Goal: Task Accomplishment & Management: Complete application form

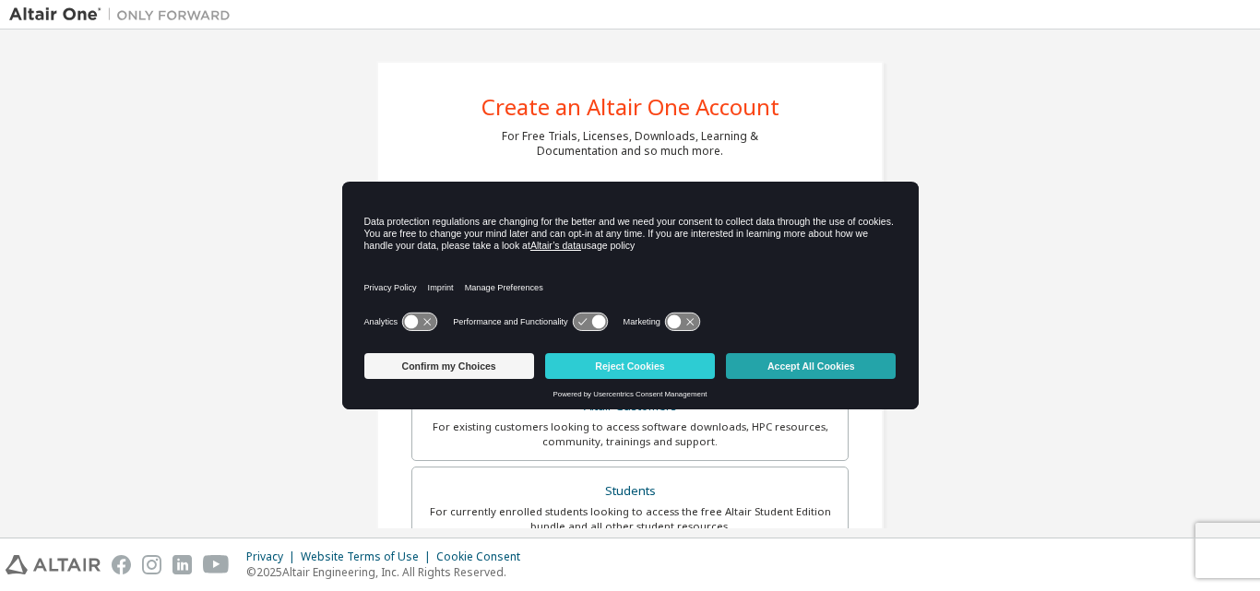
click at [857, 371] on button "Accept All Cookies" at bounding box center [811, 366] width 170 height 26
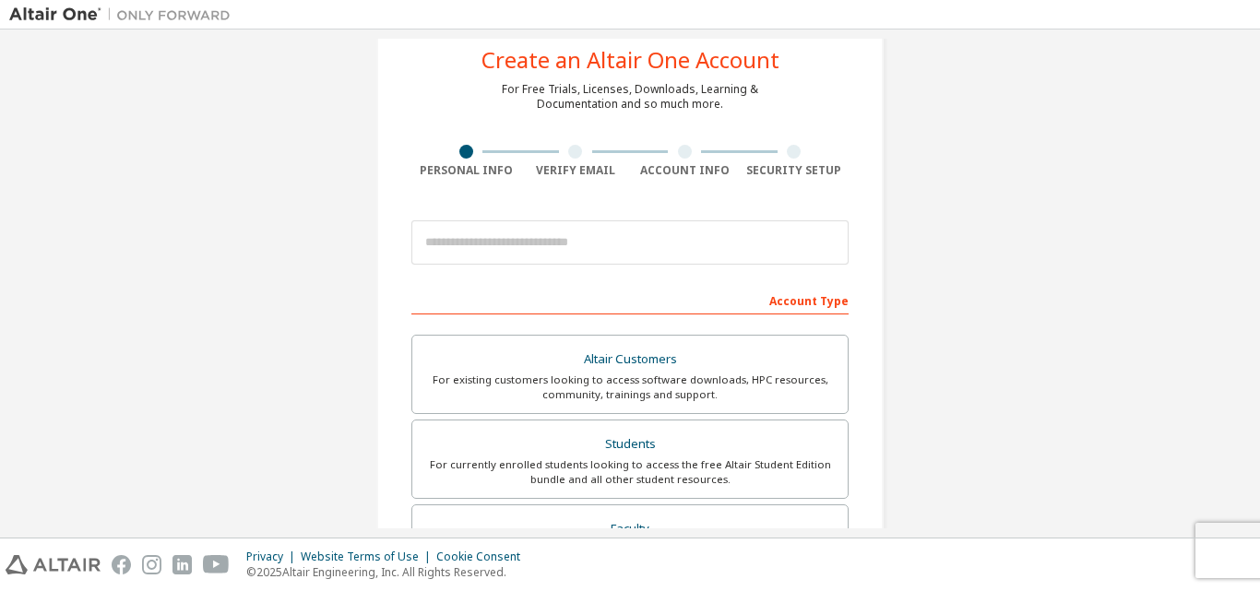
scroll to position [26, 0]
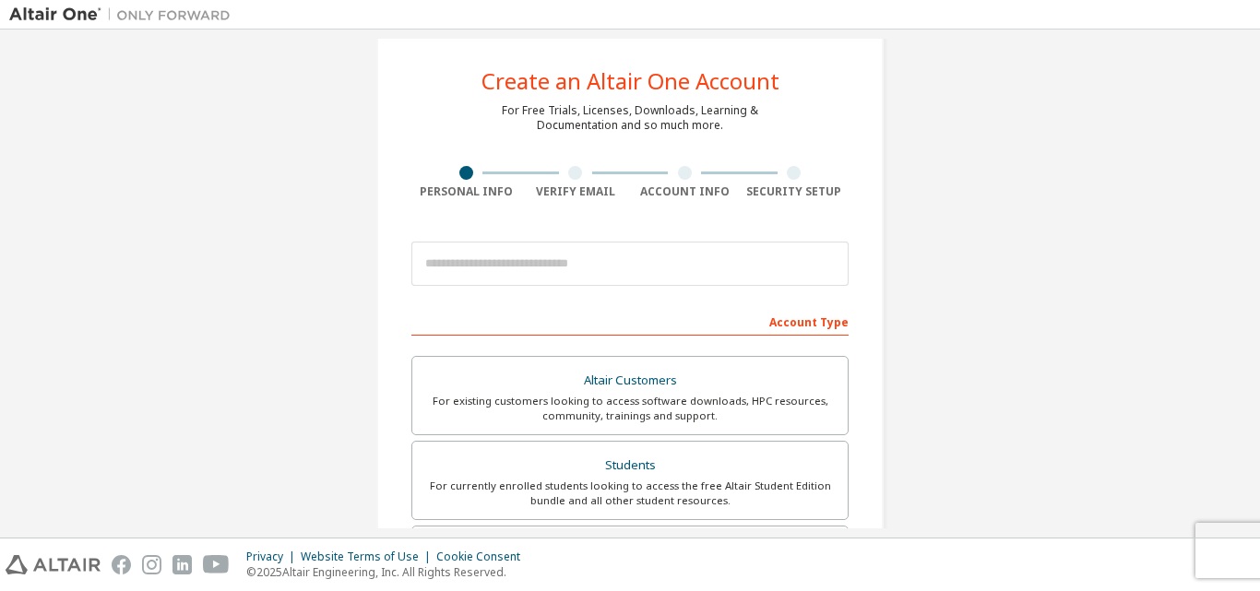
click at [577, 180] on div "Verify Email" at bounding box center [576, 182] width 110 height 33
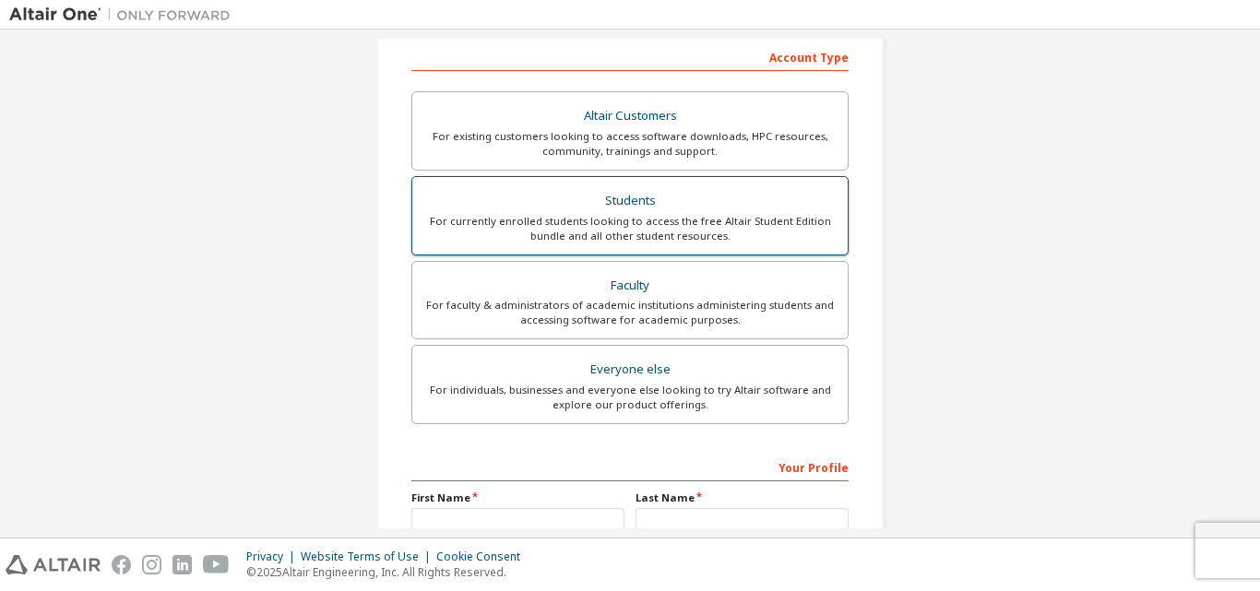
scroll to position [303, 0]
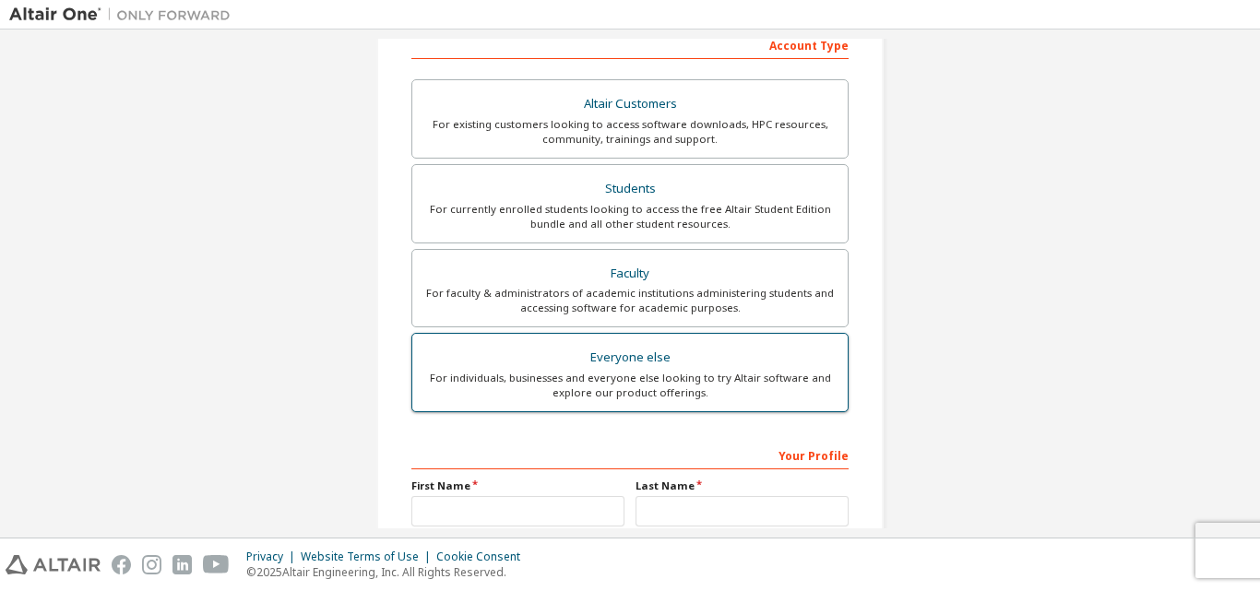
click at [614, 393] on div "For individuals, businesses and everyone else looking to try Altair software an…" at bounding box center [629, 386] width 413 height 30
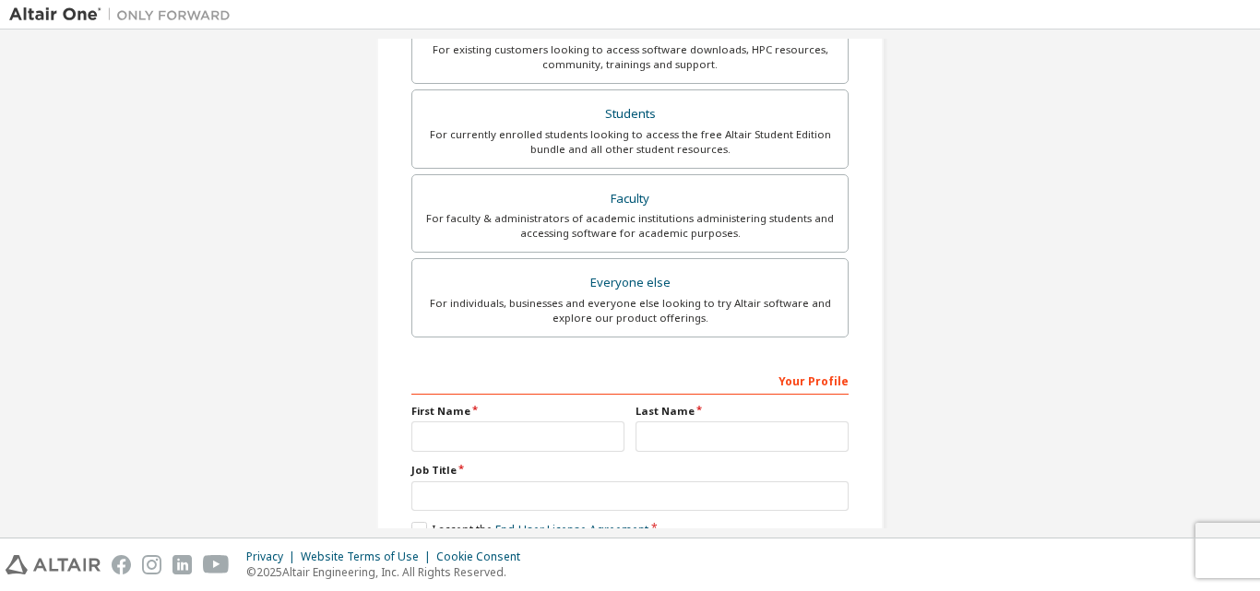
scroll to position [210, 0]
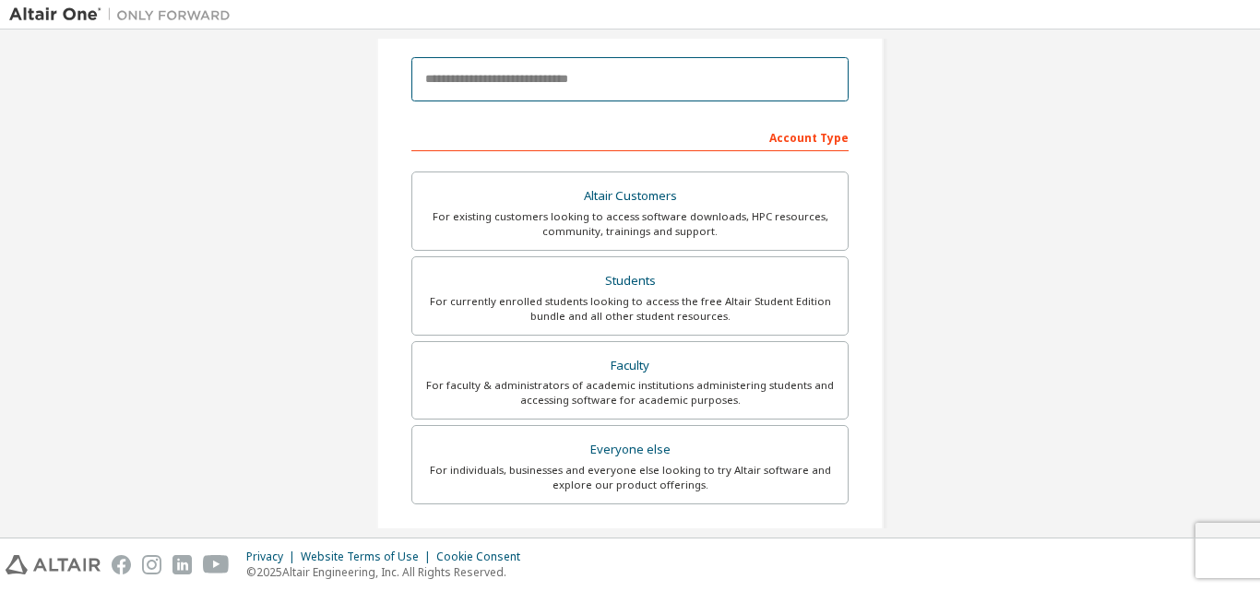
click at [491, 70] on input "email" at bounding box center [629, 79] width 437 height 44
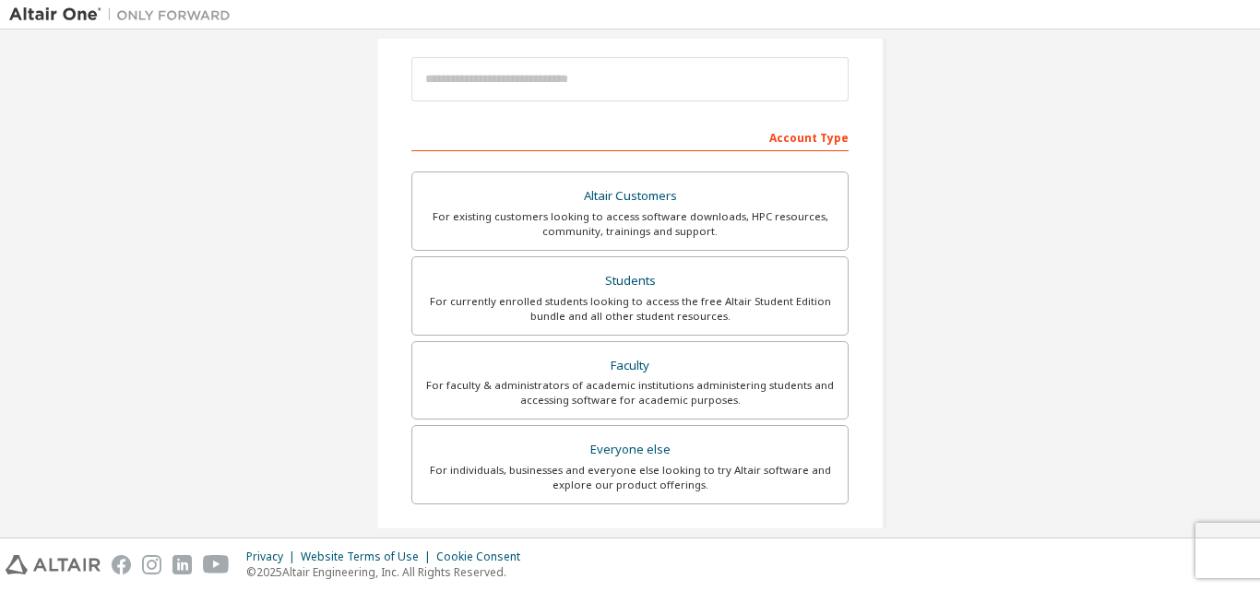
click at [1149, 304] on div "Create an Altair One Account For Free Trials, Licenses, Downloads, Learning & D…" at bounding box center [629, 316] width 1241 height 977
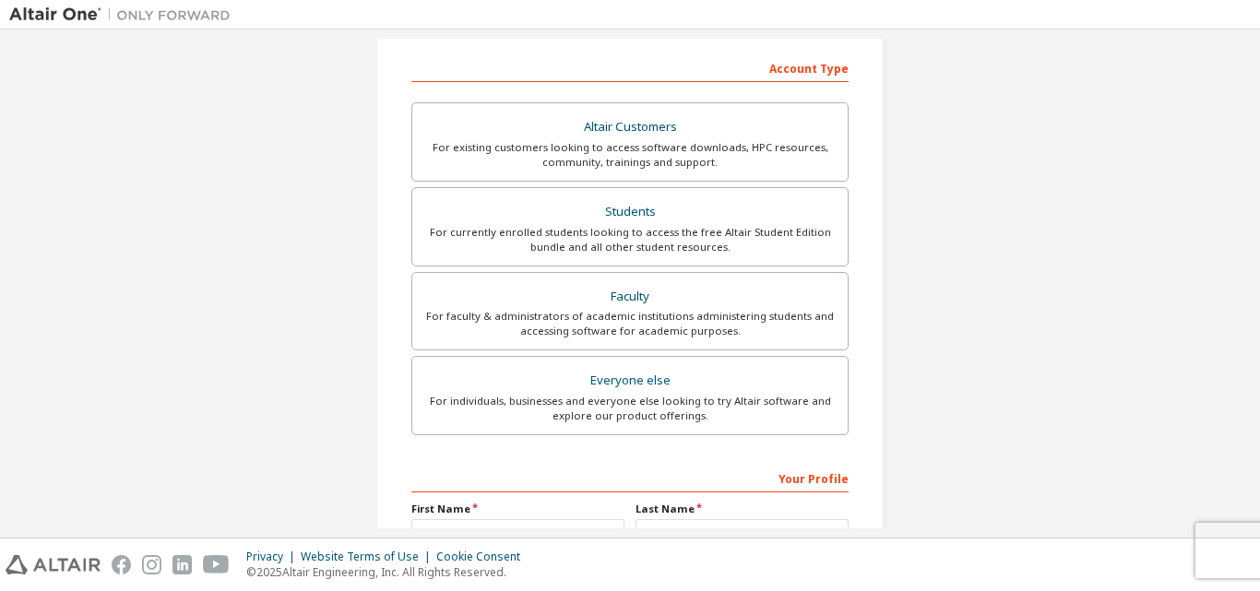
scroll to position [487, 0]
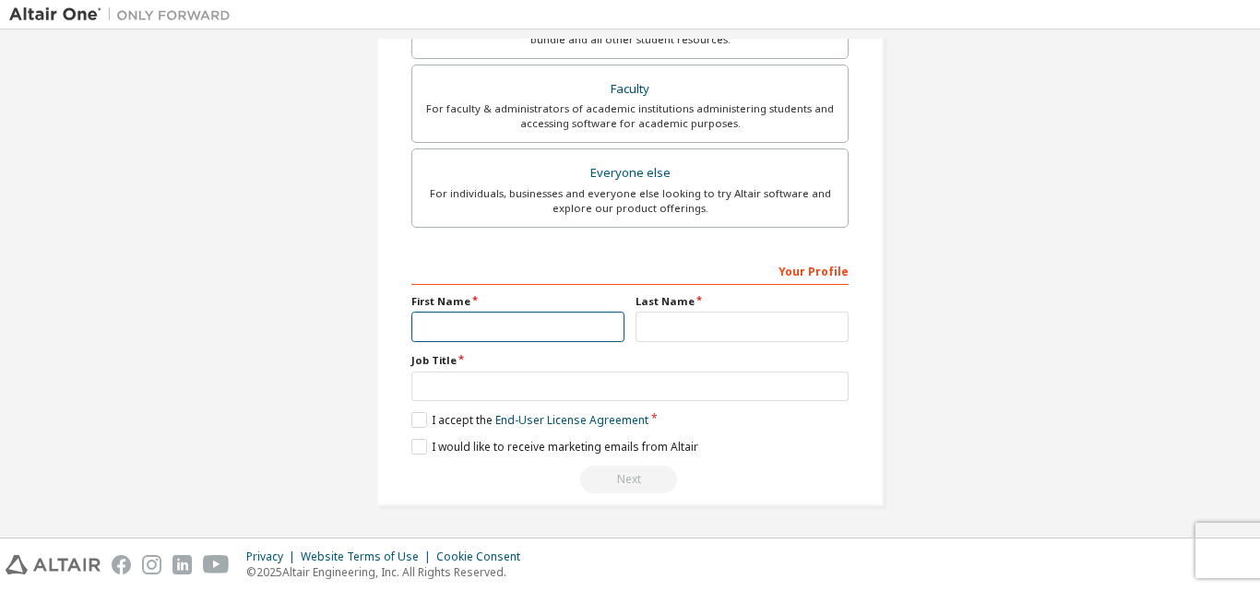
click at [536, 331] on input "text" at bounding box center [517, 327] width 213 height 30
click at [897, 432] on div "Create an Altair One Account For Free Trials, Licenses, Downloads, Learning & D…" at bounding box center [630, 40] width 552 height 977
click at [525, 319] on input "text" at bounding box center [517, 327] width 213 height 30
type input "******"
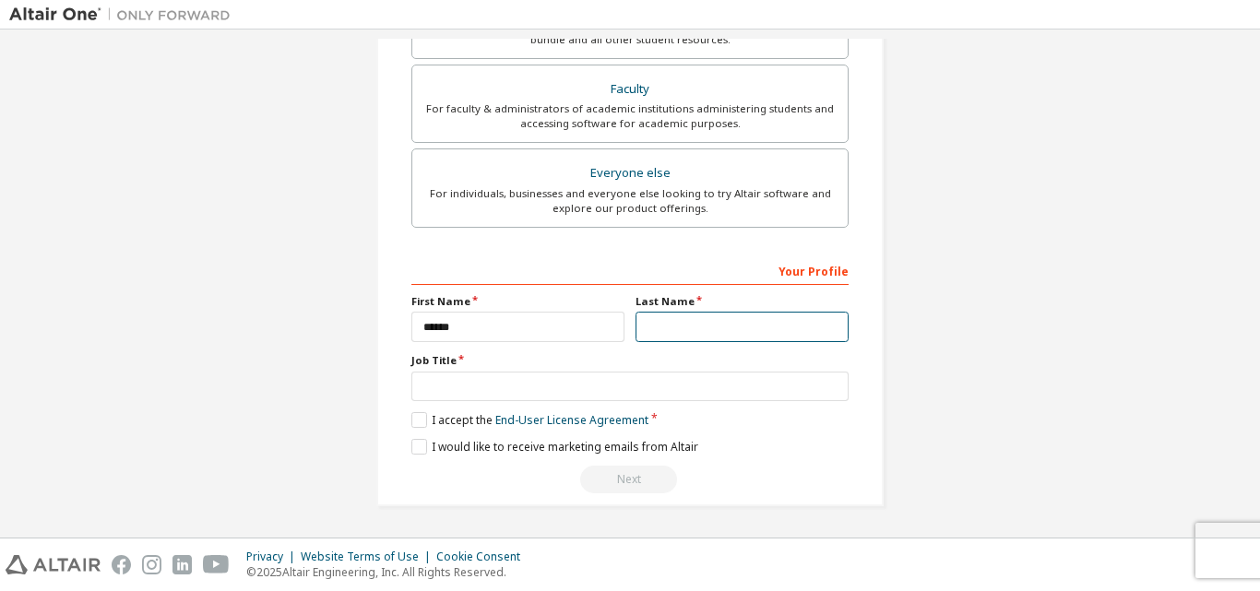
click at [664, 331] on input "text" at bounding box center [741, 327] width 213 height 30
type input "*****"
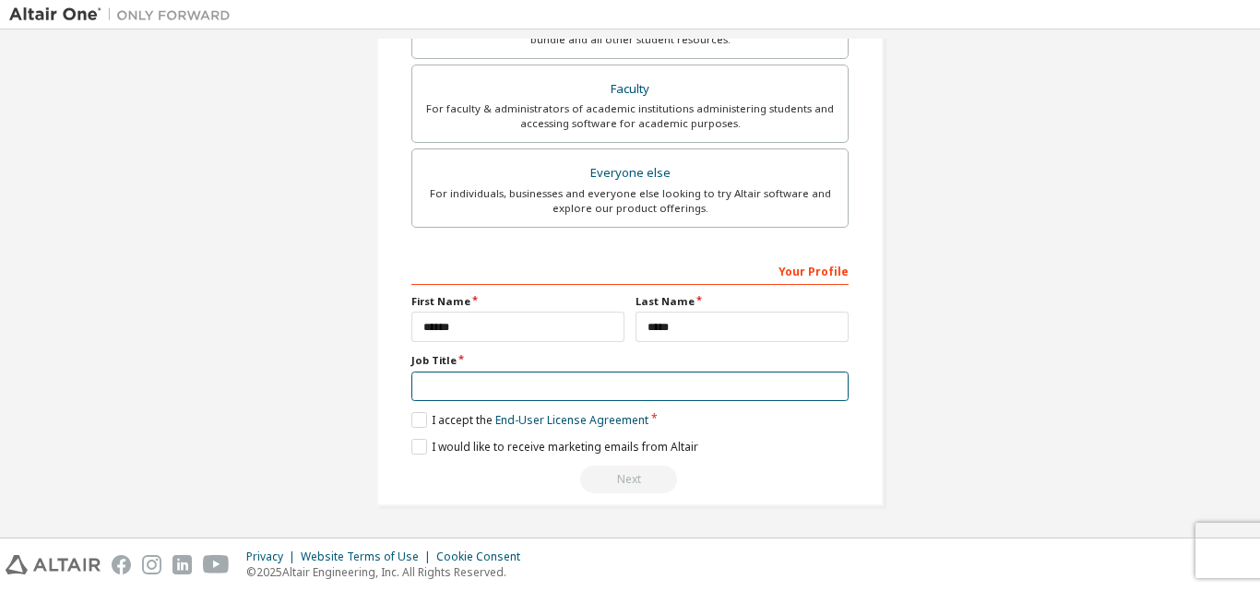
click at [561, 391] on input "text" at bounding box center [629, 387] width 437 height 30
type input "*******"
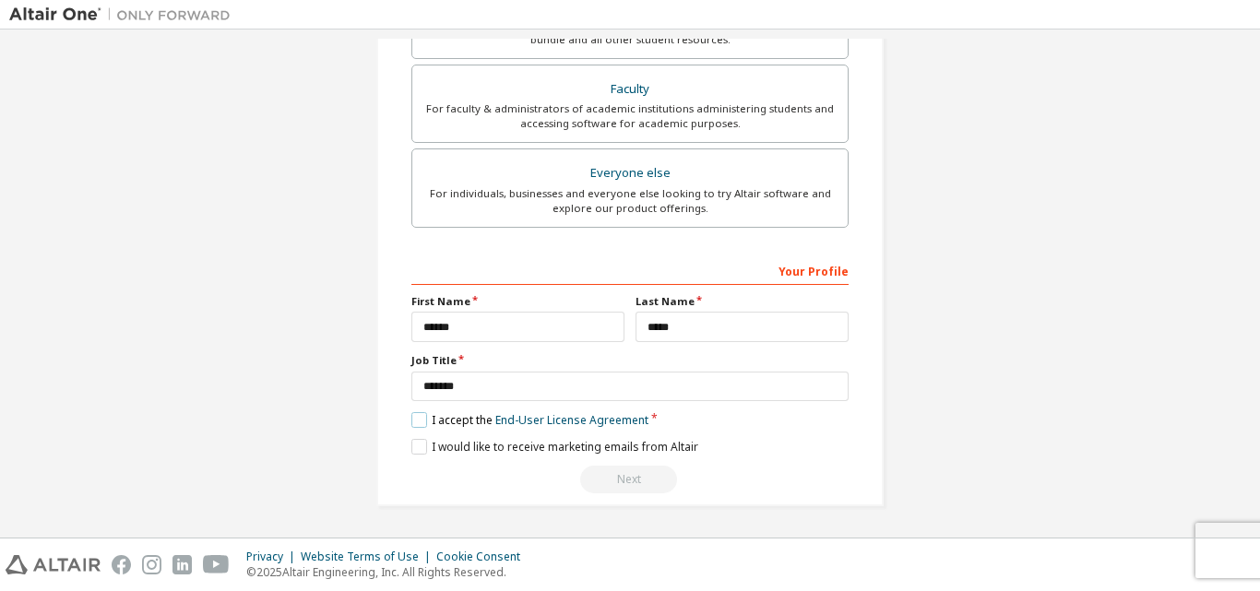
click at [411, 423] on label "I accept the End-User License Agreement" at bounding box center [529, 420] width 237 height 16
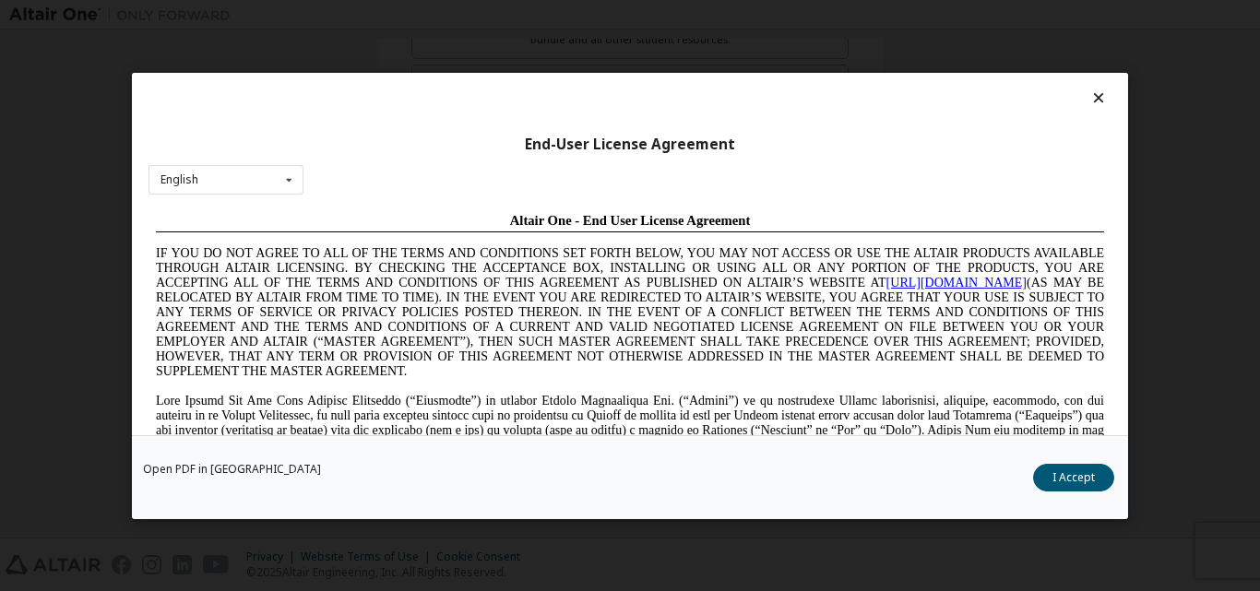
scroll to position [0, 0]
click at [190, 179] on div "English" at bounding box center [179, 179] width 38 height 11
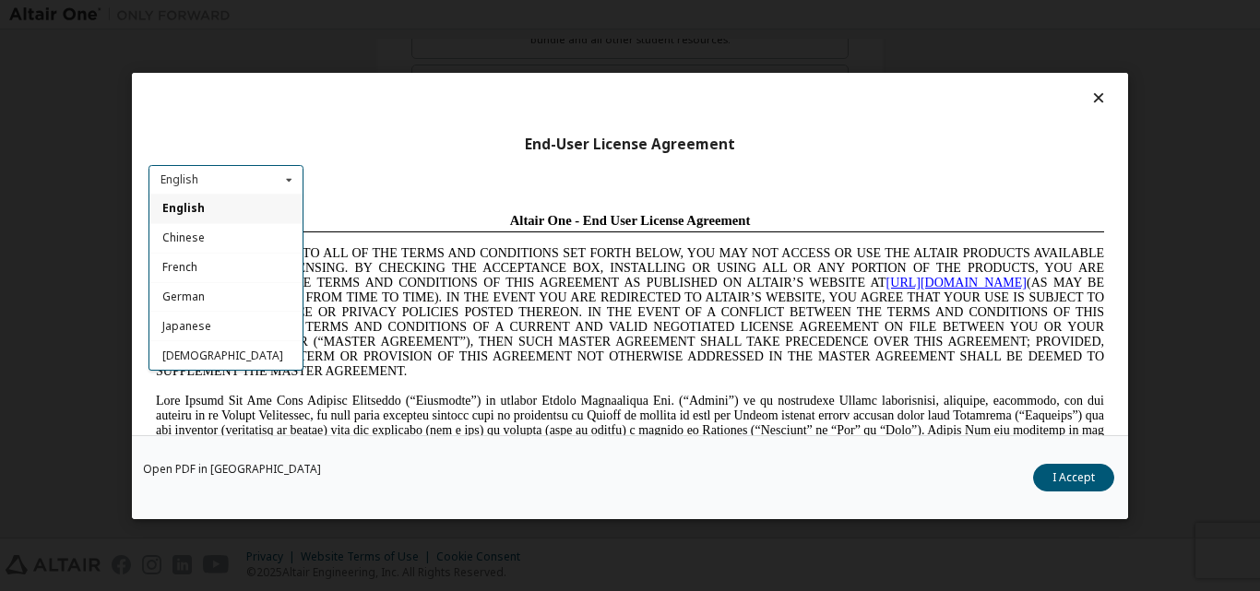
click at [358, 148] on div "End-User License Agreement" at bounding box center [629, 144] width 963 height 18
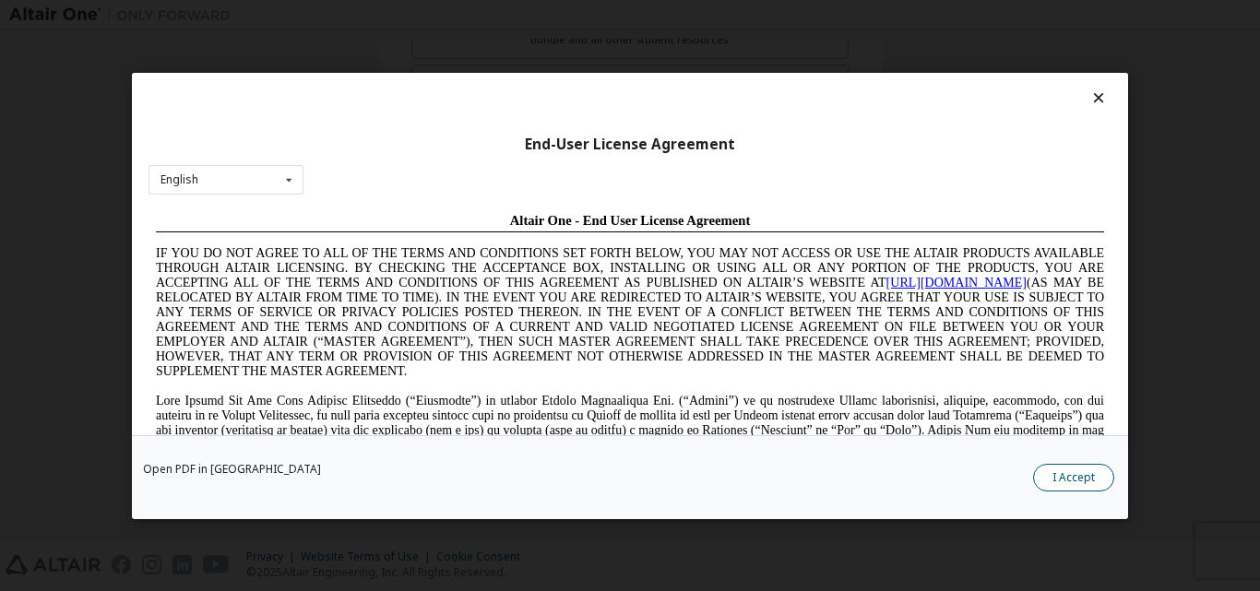
click at [1081, 463] on button "I Accept" at bounding box center [1073, 477] width 81 height 28
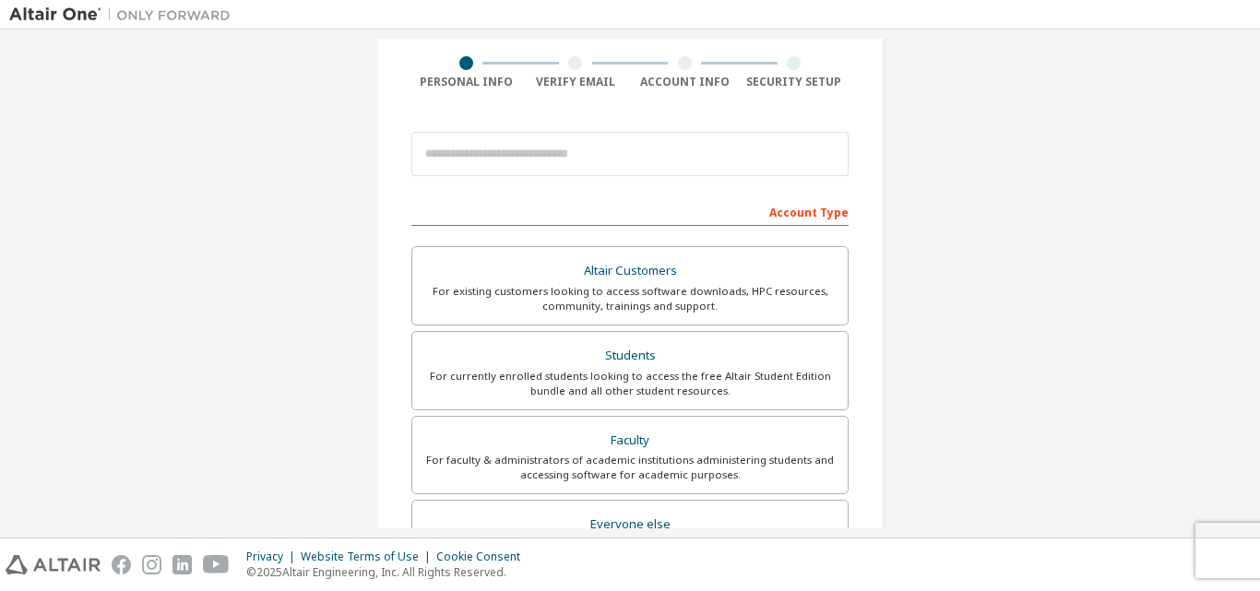
scroll to position [118, 0]
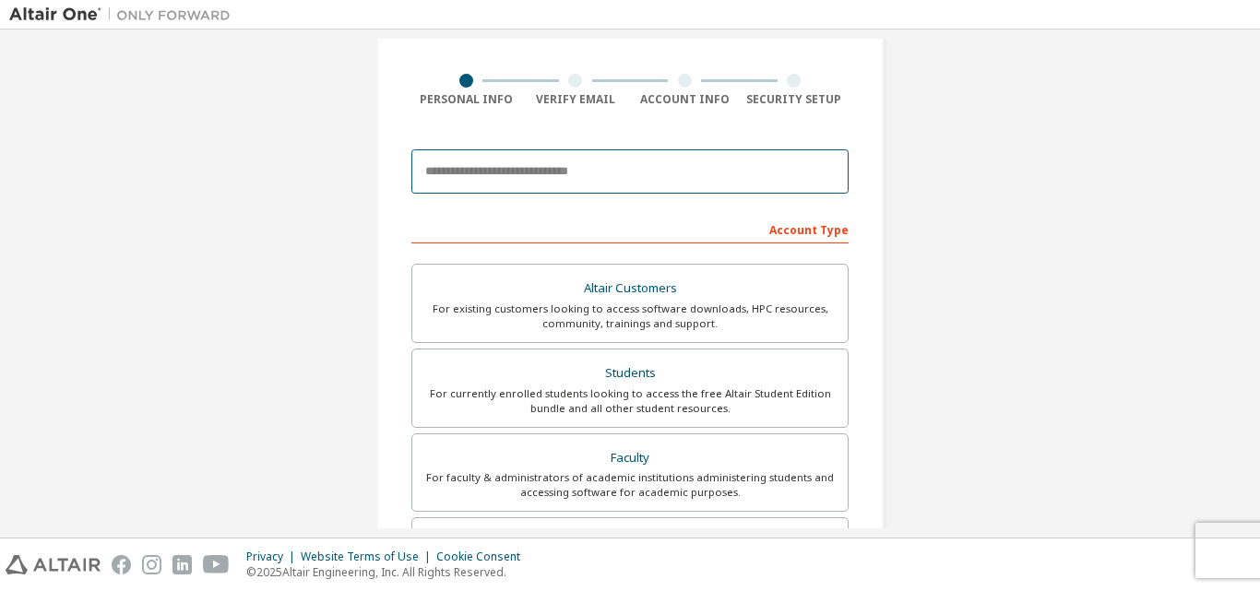
click at [530, 177] on input "email" at bounding box center [629, 171] width 437 height 44
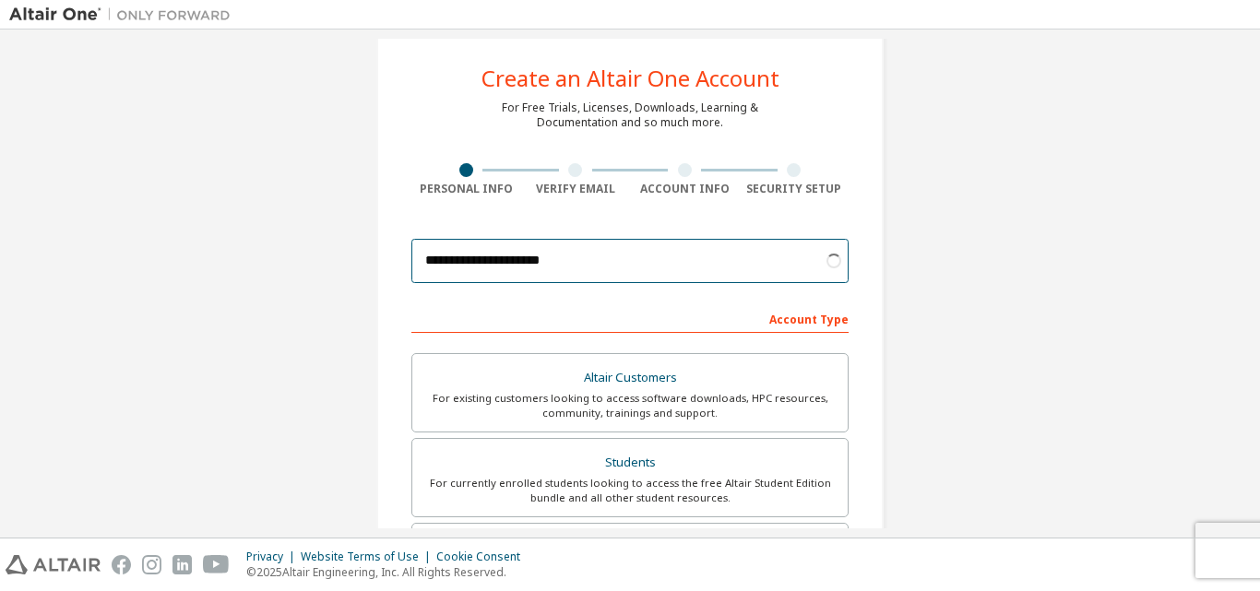
scroll to position [26, 0]
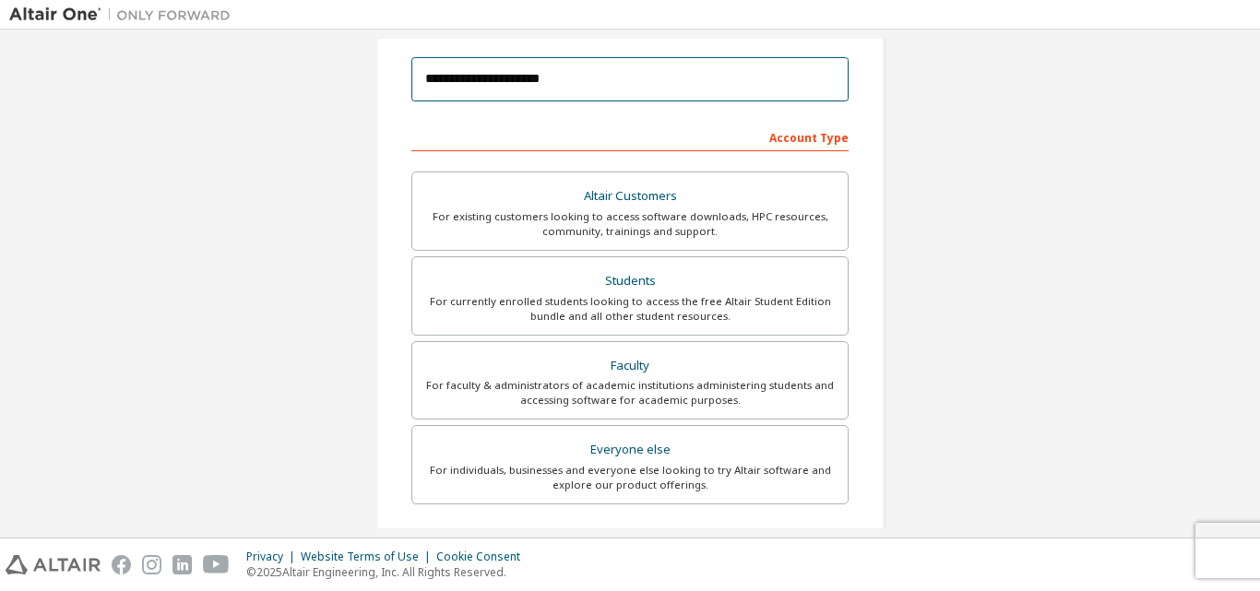
type input "**********"
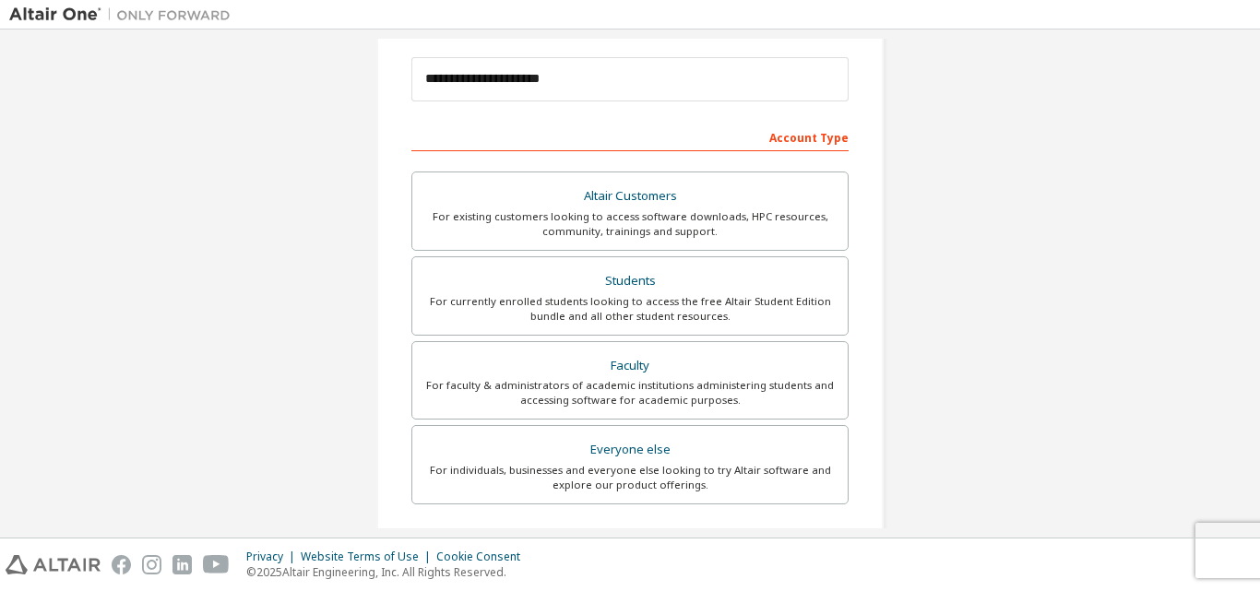
click at [907, 277] on div "**********" at bounding box center [629, 316] width 1241 height 977
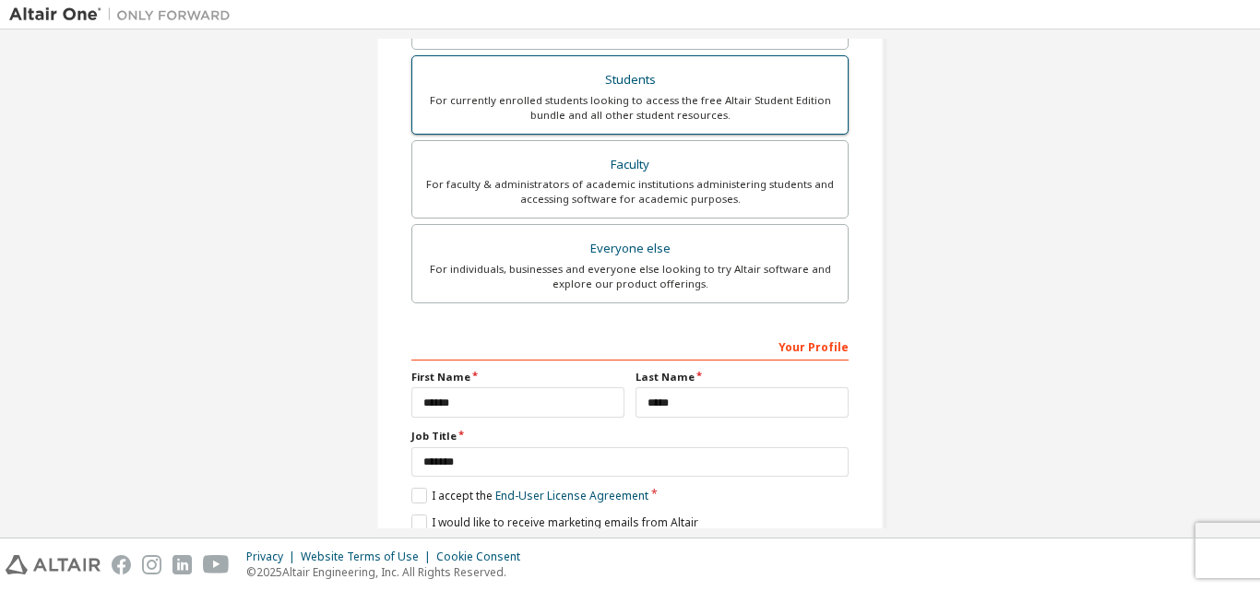
scroll to position [461, 0]
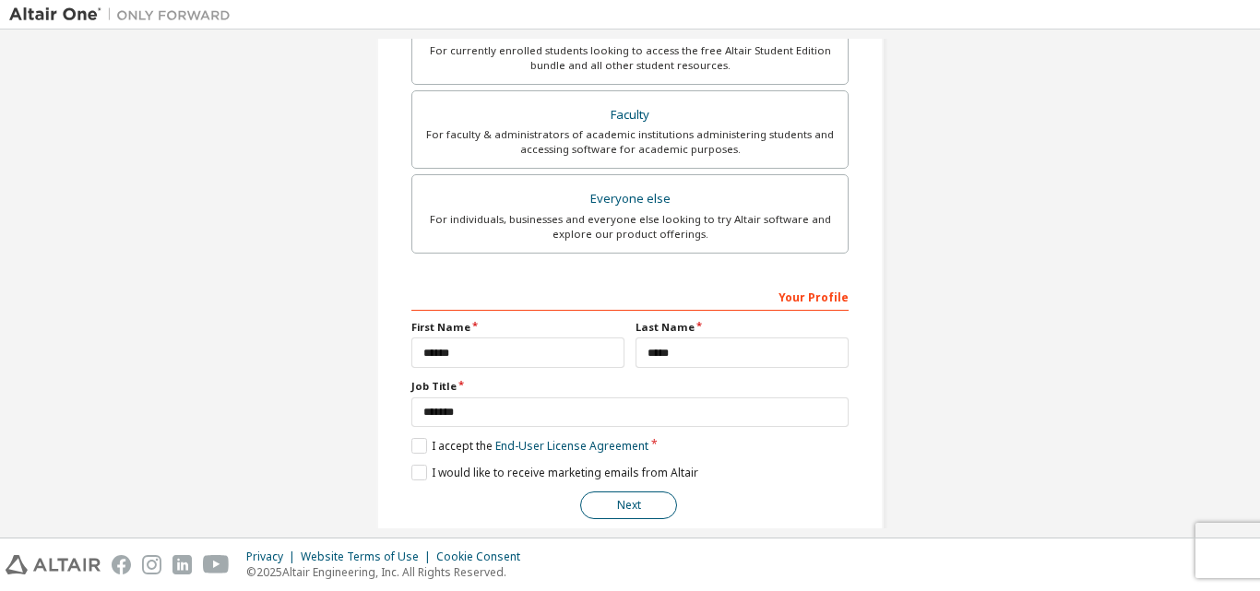
click at [634, 497] on button "Next" at bounding box center [628, 506] width 97 height 28
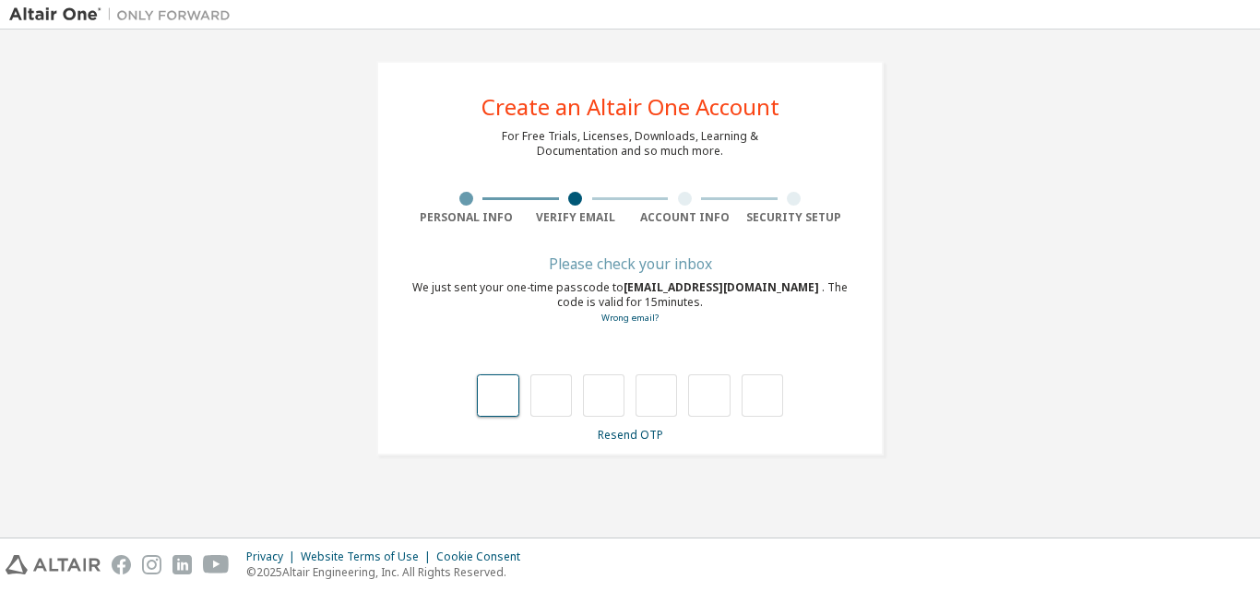
scroll to position [0, 0]
type input "*"
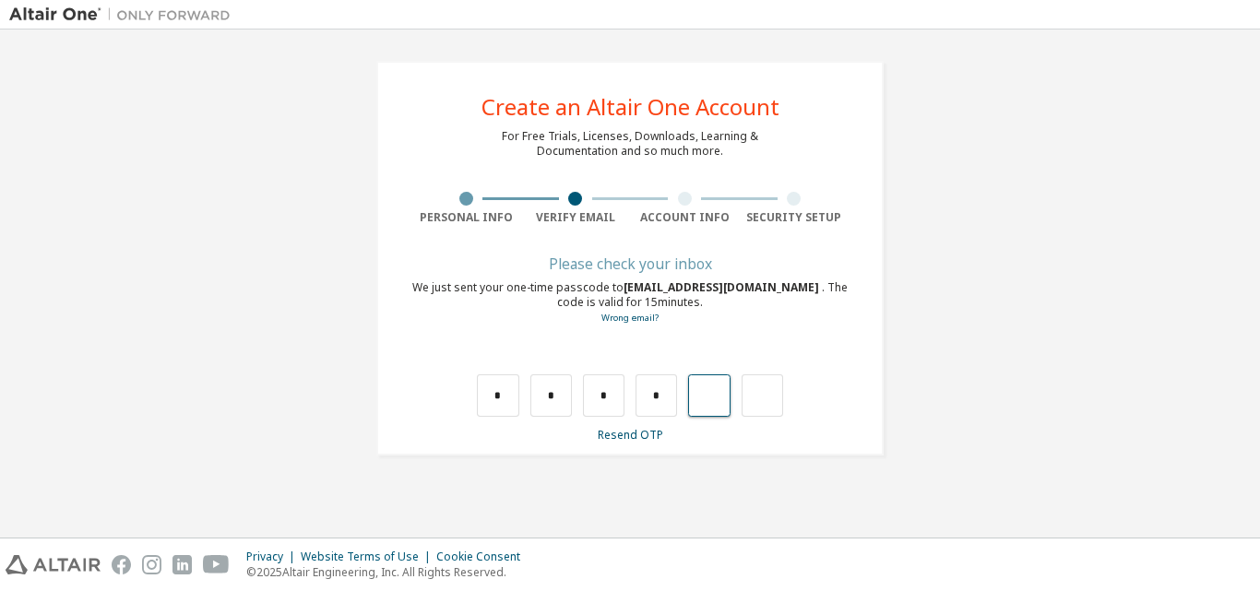
type input "*"
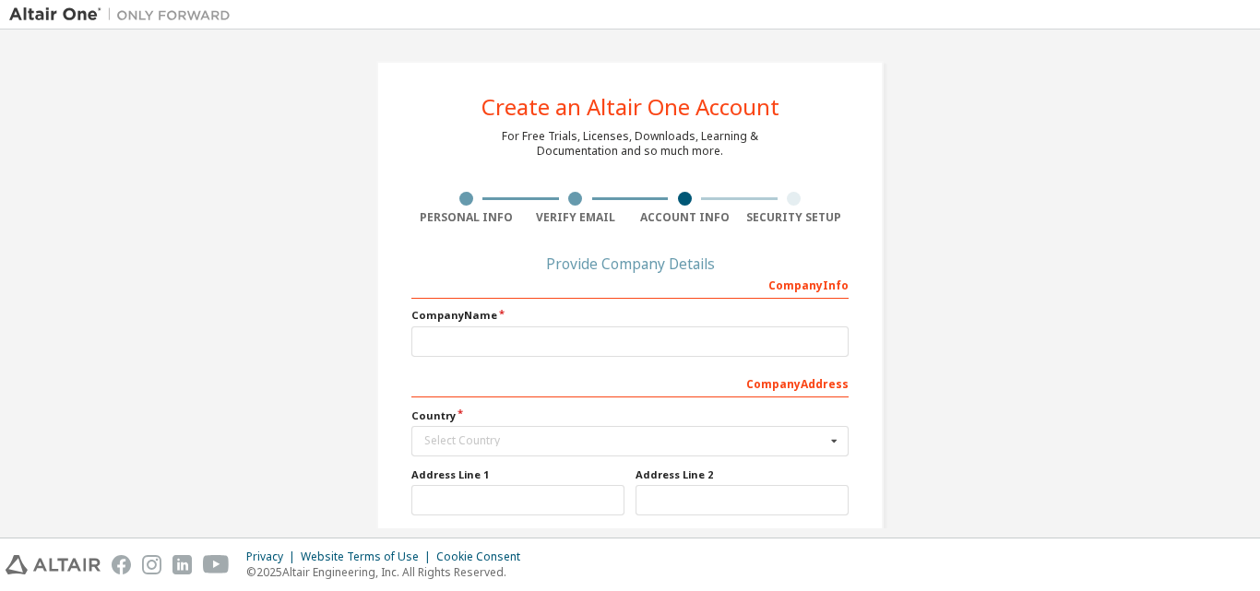
scroll to position [92, 0]
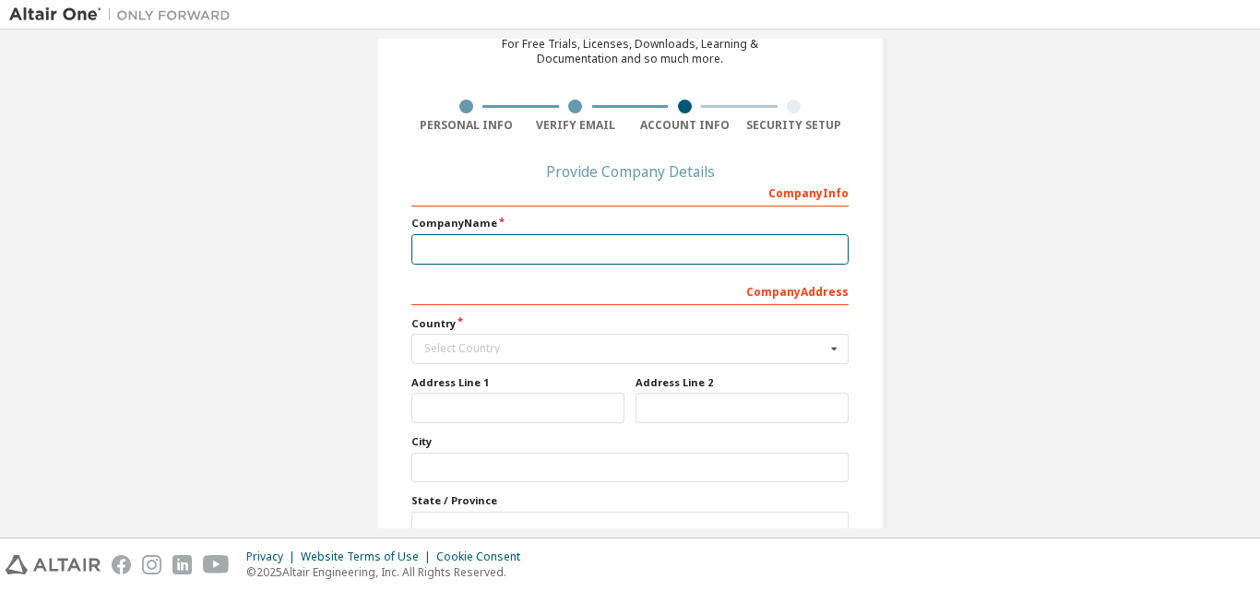
click at [572, 255] on input "text" at bounding box center [629, 249] width 437 height 30
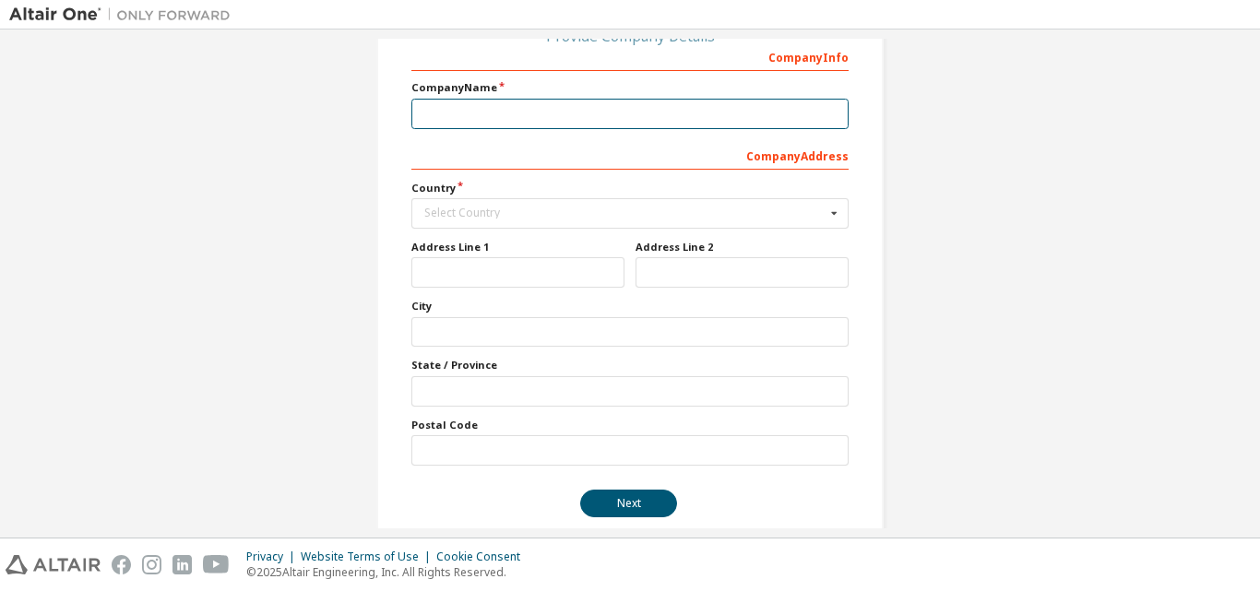
scroll to position [252, 0]
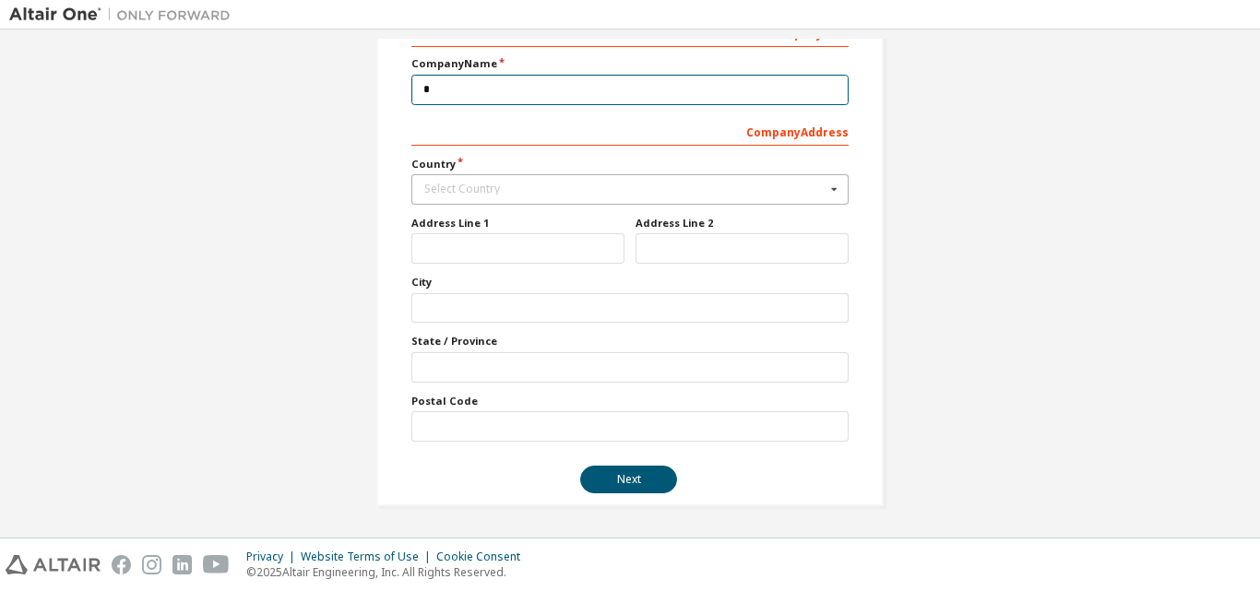
type input "*"
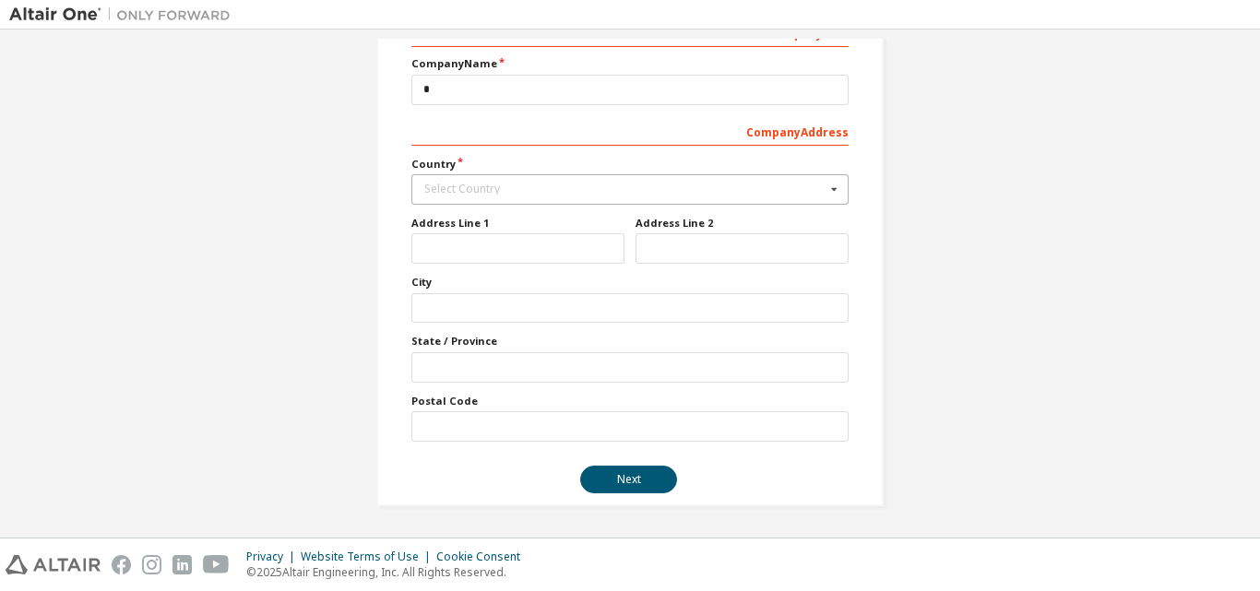
click at [581, 190] on div "Select Country" at bounding box center [624, 189] width 401 height 11
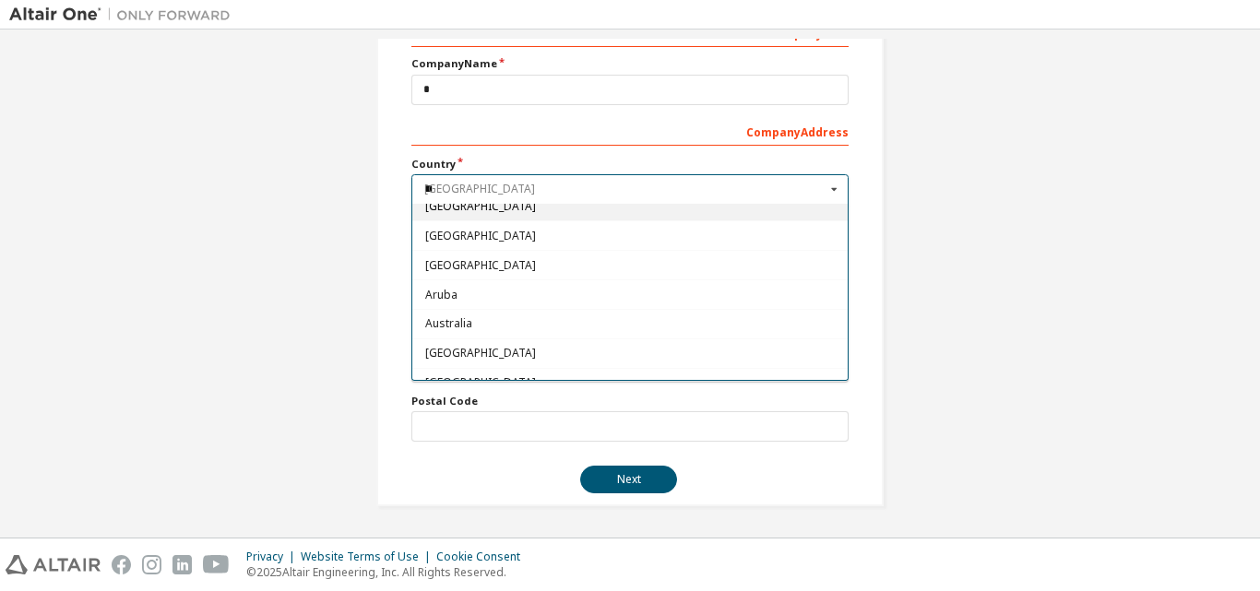
scroll to position [0, 0]
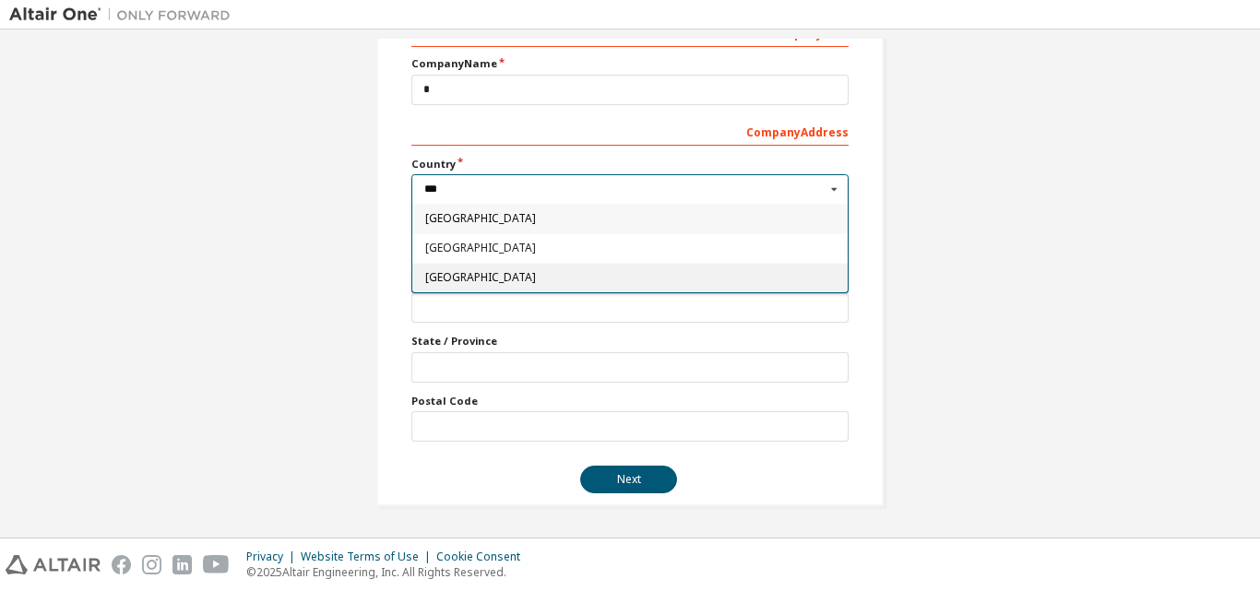
type input "***"
click at [523, 274] on span "[GEOGRAPHIC_DATA]" at bounding box center [630, 277] width 410 height 11
type input "***"
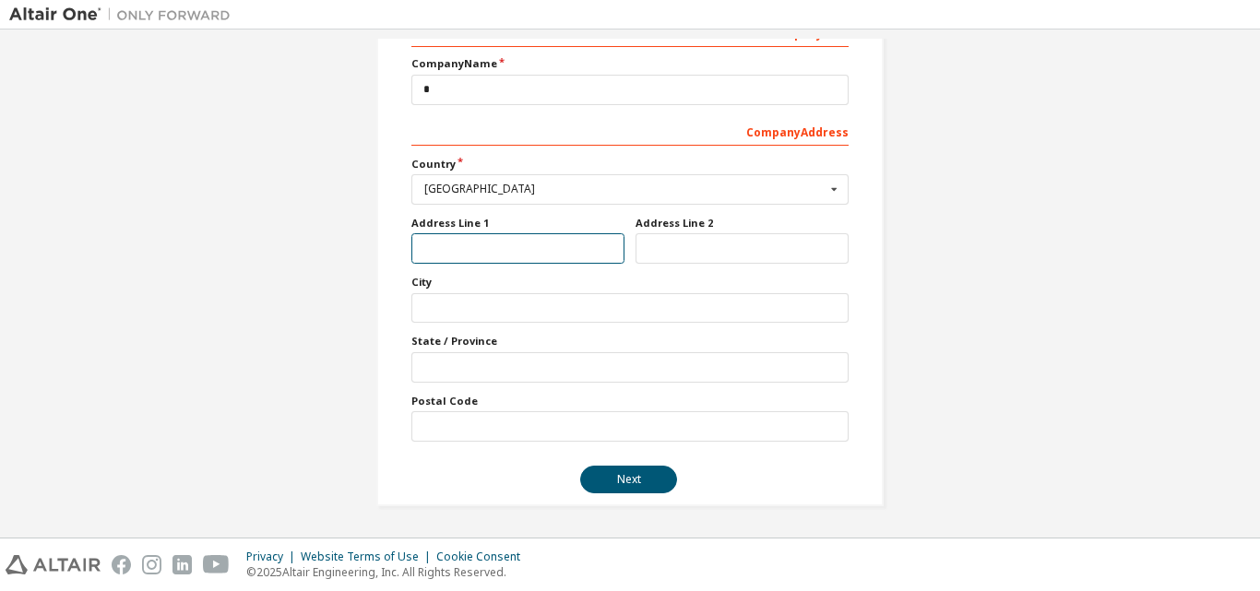
click at [470, 254] on input "text" at bounding box center [517, 248] width 213 height 30
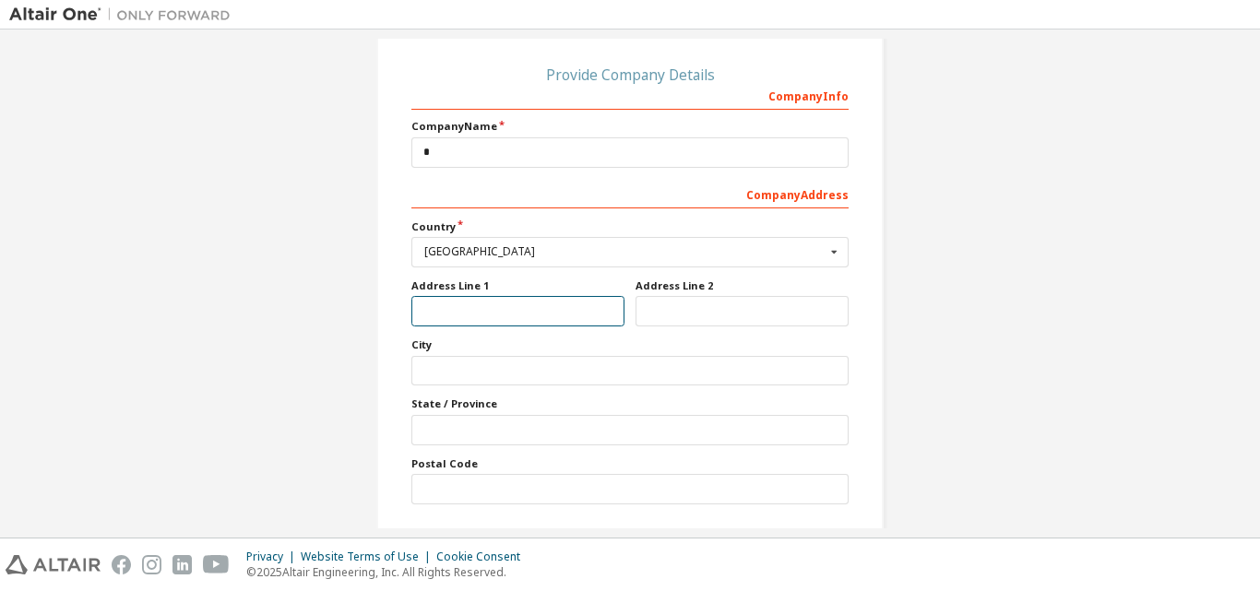
scroll to position [160, 0]
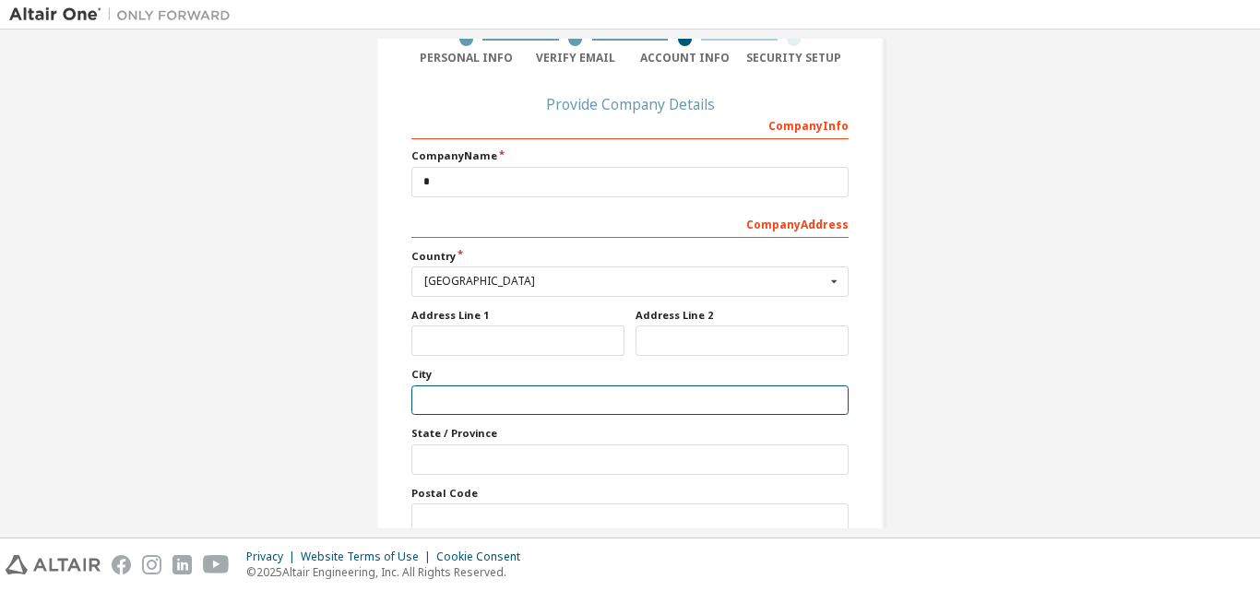
click at [449, 397] on input "text" at bounding box center [629, 401] width 437 height 30
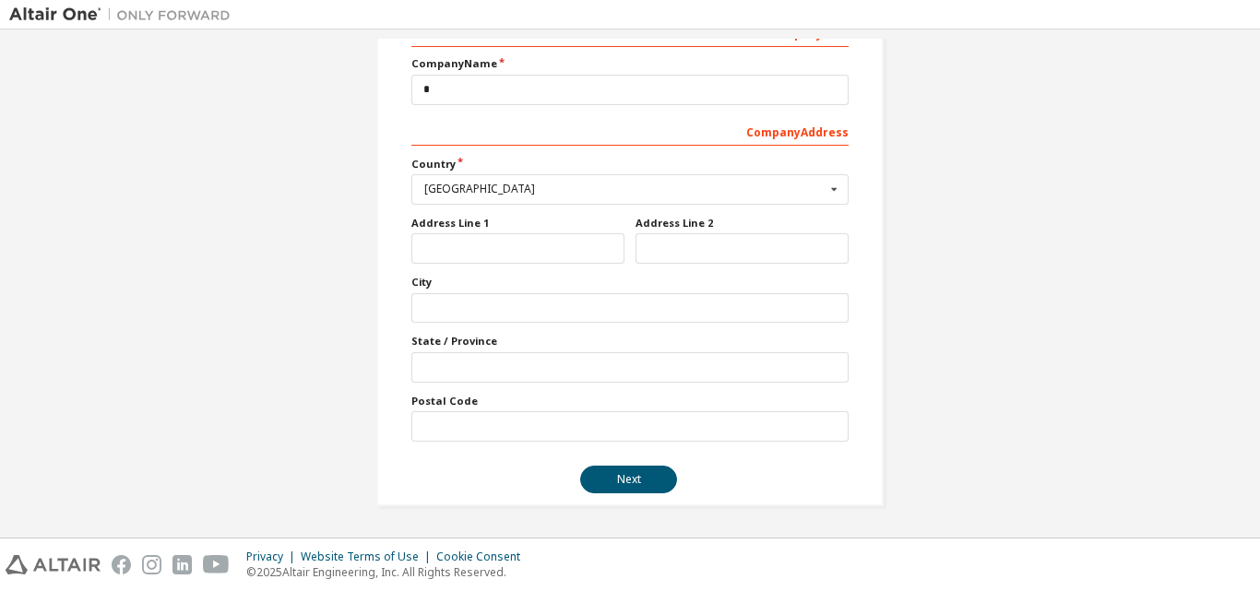
click at [341, 368] on div "Create an Altair One Account For Free Trials, Licenses, Downloads, Learning & D…" at bounding box center [629, 158] width 1241 height 742
click at [619, 474] on button "Next" at bounding box center [628, 480] width 97 height 28
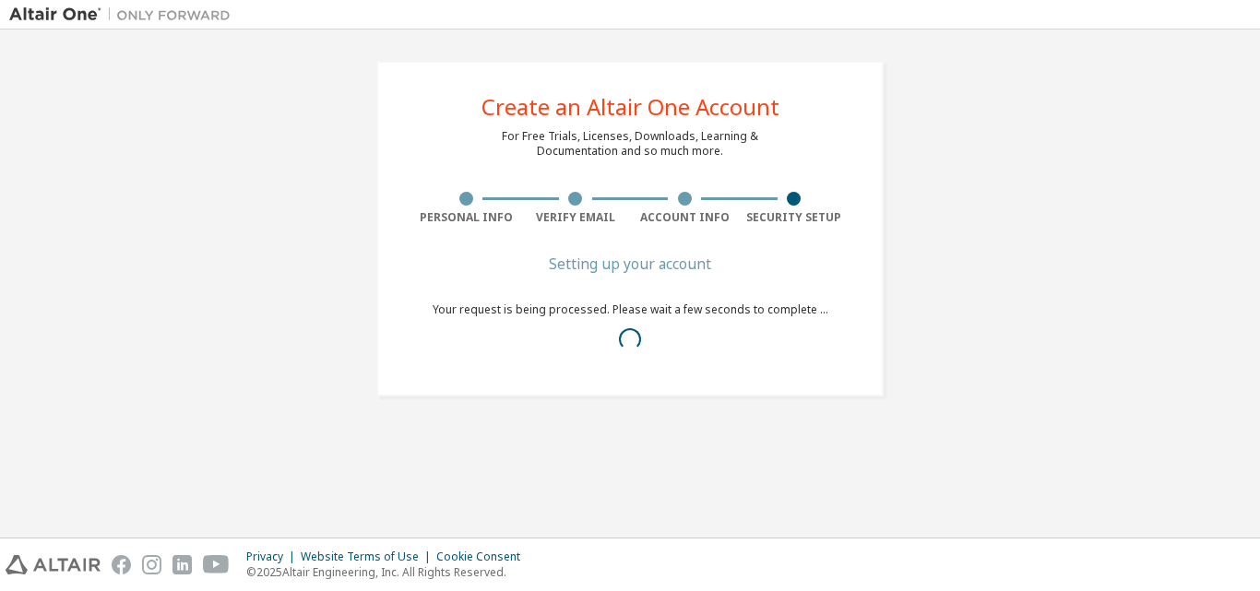
scroll to position [0, 0]
